Goal: Communication & Community: Share content

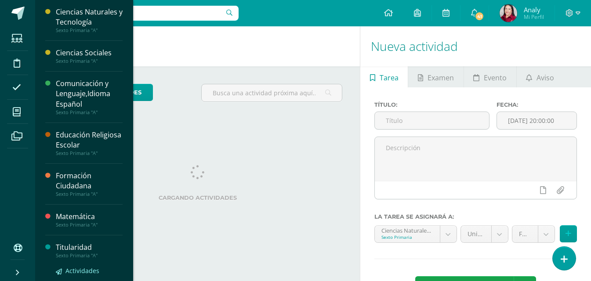
click at [96, 271] on span "Actividades" at bounding box center [83, 271] width 34 height 8
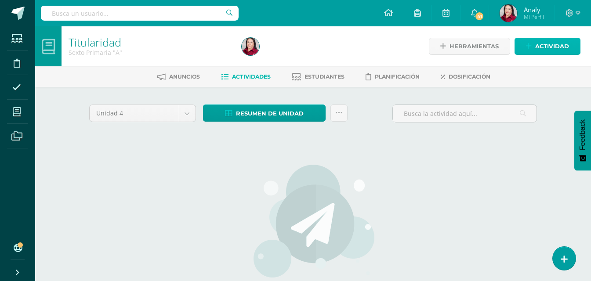
click at [528, 43] on icon at bounding box center [529, 46] width 6 height 7
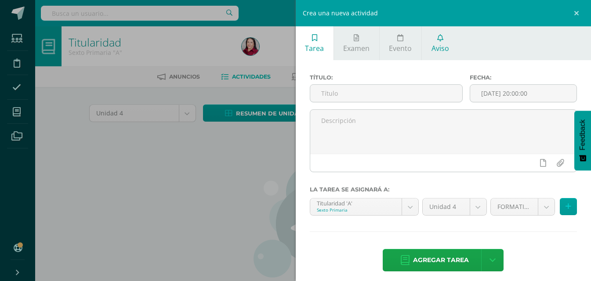
click at [436, 44] on span "Aviso" at bounding box center [441, 49] width 18 height 10
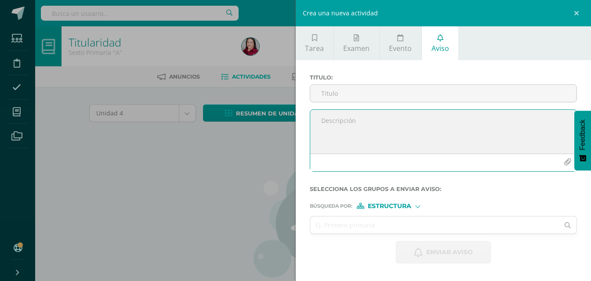
click at [339, 120] on textarea at bounding box center [443, 132] width 267 height 44
paste textarea "Buenos días les comparto información sobre el encuentro deportivo que se tendrá…"
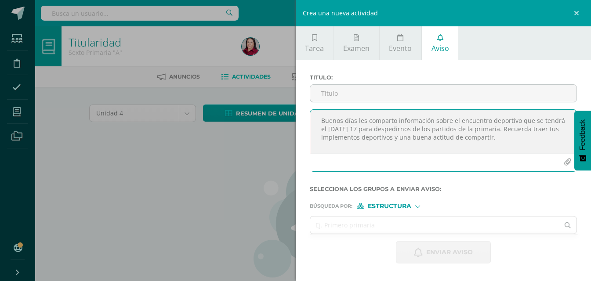
click at [517, 130] on textarea "Buenos días les comparto información sobre el encuentro deportivo que se tendrá…" at bounding box center [443, 132] width 267 height 44
click at [545, 128] on textarea "Buenos días les comparto información sobre el encuentro deportivo que se tendrá…" at bounding box center [443, 132] width 267 height 44
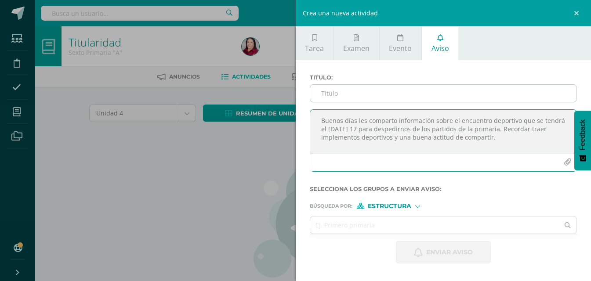
type textarea "Buenos días les comparto información sobre el encuentro deportivo que se tendrá…"
click at [355, 98] on input "Titulo :" at bounding box center [443, 93] width 267 height 17
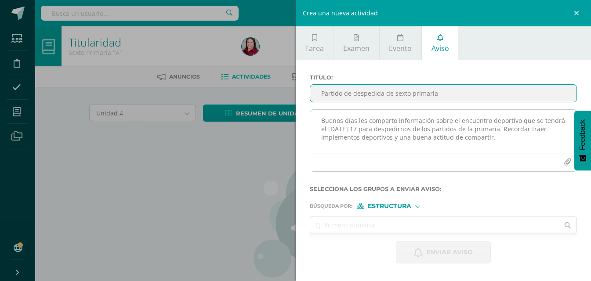
type input "Partido de despedida de sexto primaria"
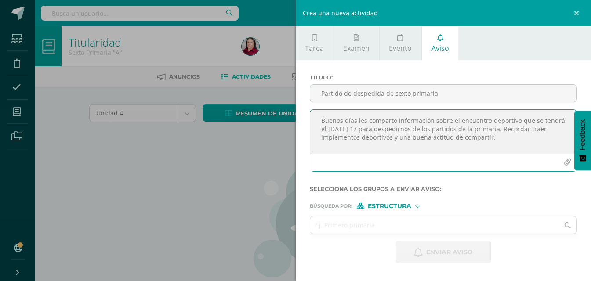
click at [566, 164] on icon "button" at bounding box center [567, 162] width 7 height 7
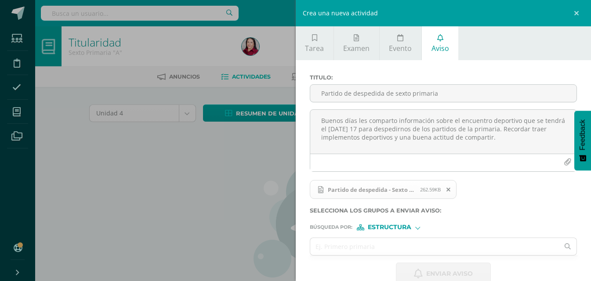
click at [419, 225] on div "Estructura" at bounding box center [390, 228] width 66 height 6
click at [418, 227] on div at bounding box center [417, 228] width 5 height 5
click at [345, 250] on input "text" at bounding box center [434, 246] width 249 height 17
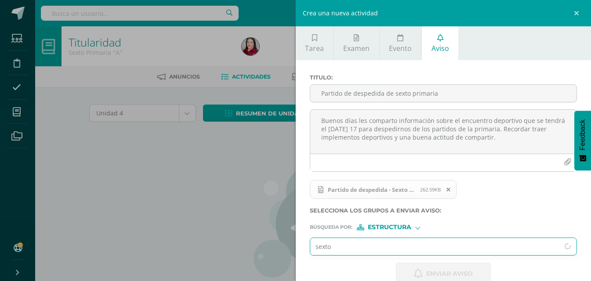
type input "sexto"
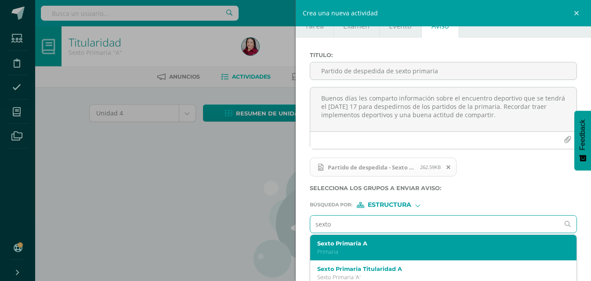
scroll to position [44, 0]
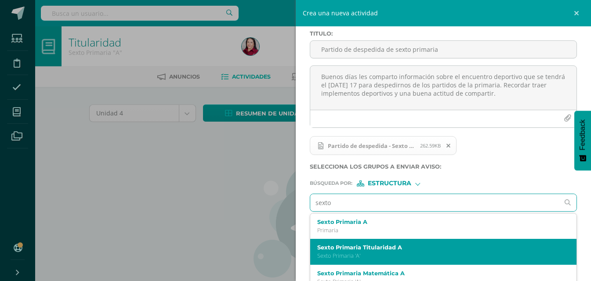
click at [366, 242] on div "Sexto Primaria Titularidad A Sexto Primaria 'A'" at bounding box center [443, 252] width 267 height 26
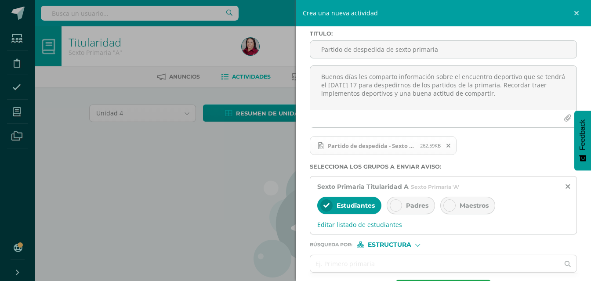
click at [389, 205] on div "Padres" at bounding box center [411, 206] width 48 height 18
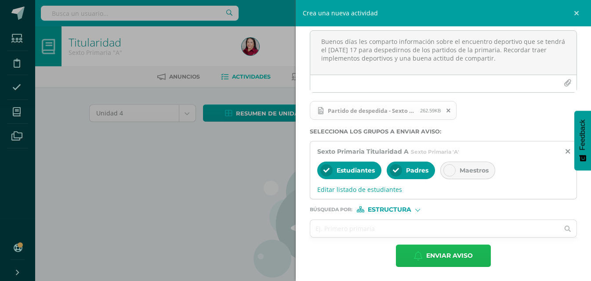
click at [448, 257] on span "Enviar aviso" at bounding box center [449, 256] width 47 height 22
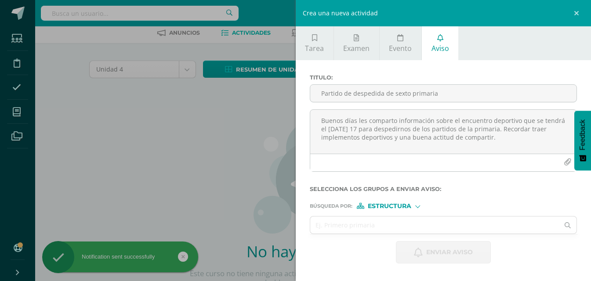
scroll to position [0, 0]
